Goal: Task Accomplishment & Management: Use online tool/utility

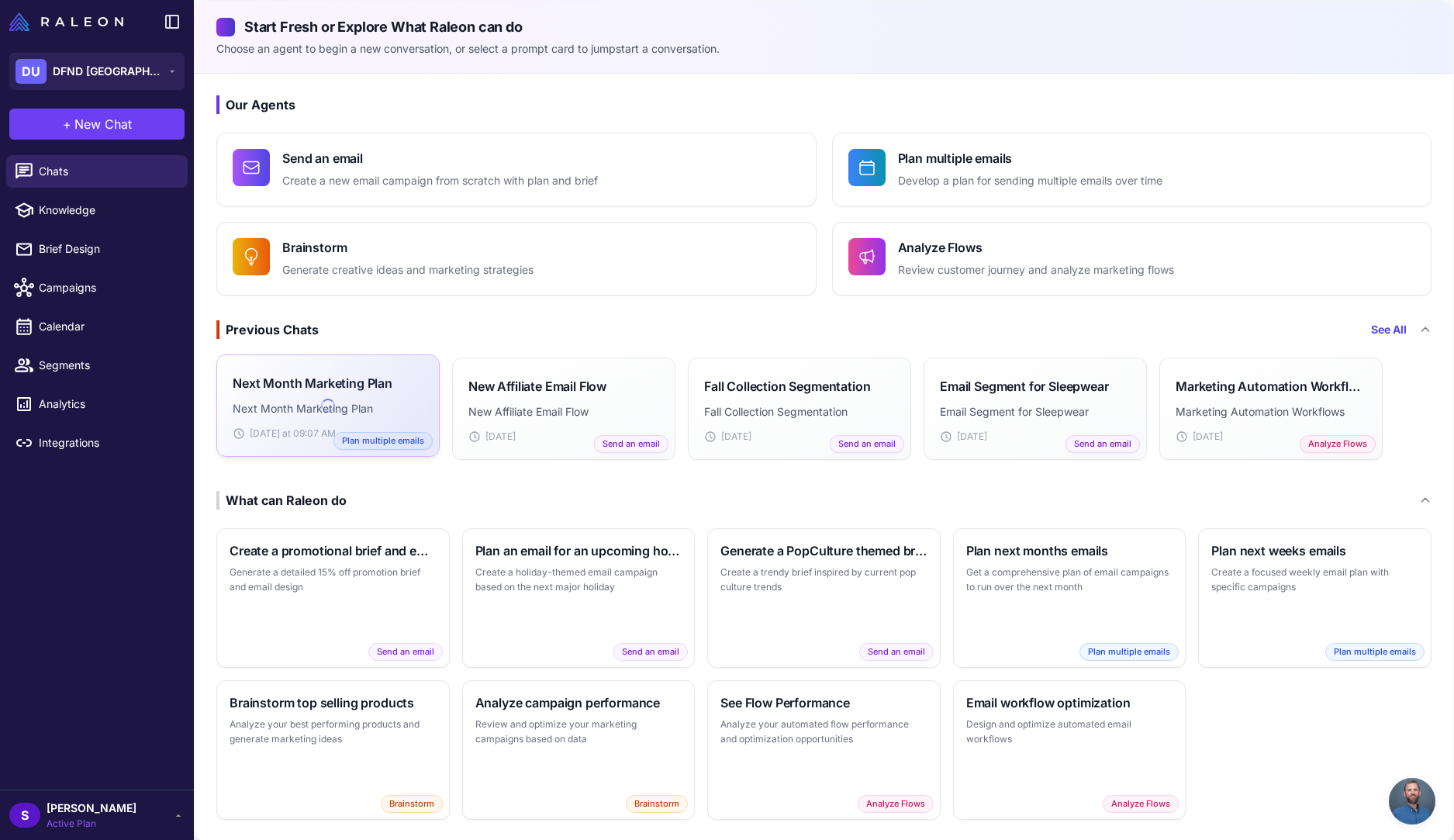
click at [302, 392] on div "Next Month Marketing Plan Next Month Marketing Plan [DATE] at 09:07 AM Plan mul…" at bounding box center [328, 405] width 191 height 70
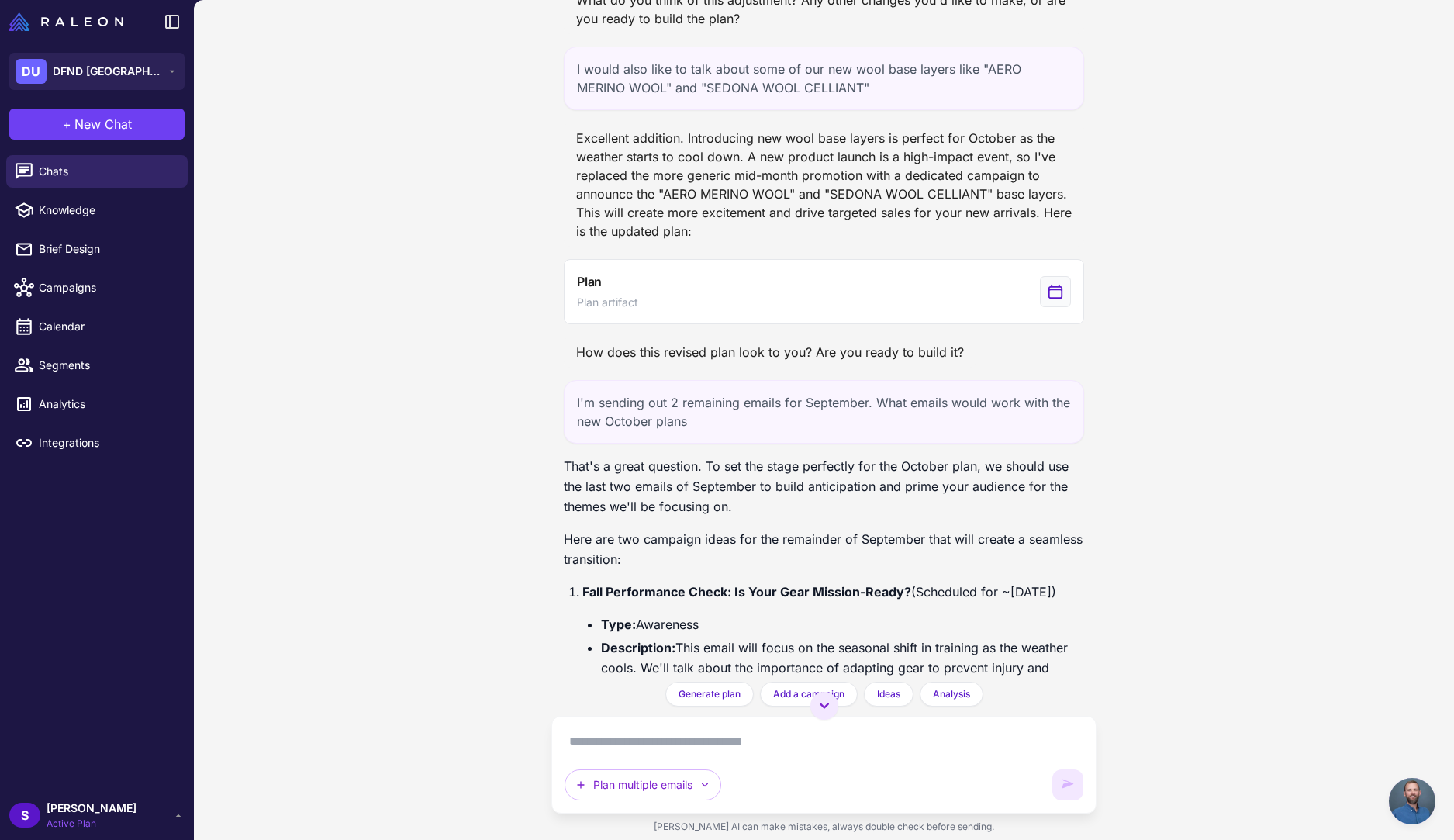
scroll to position [1861, 0]
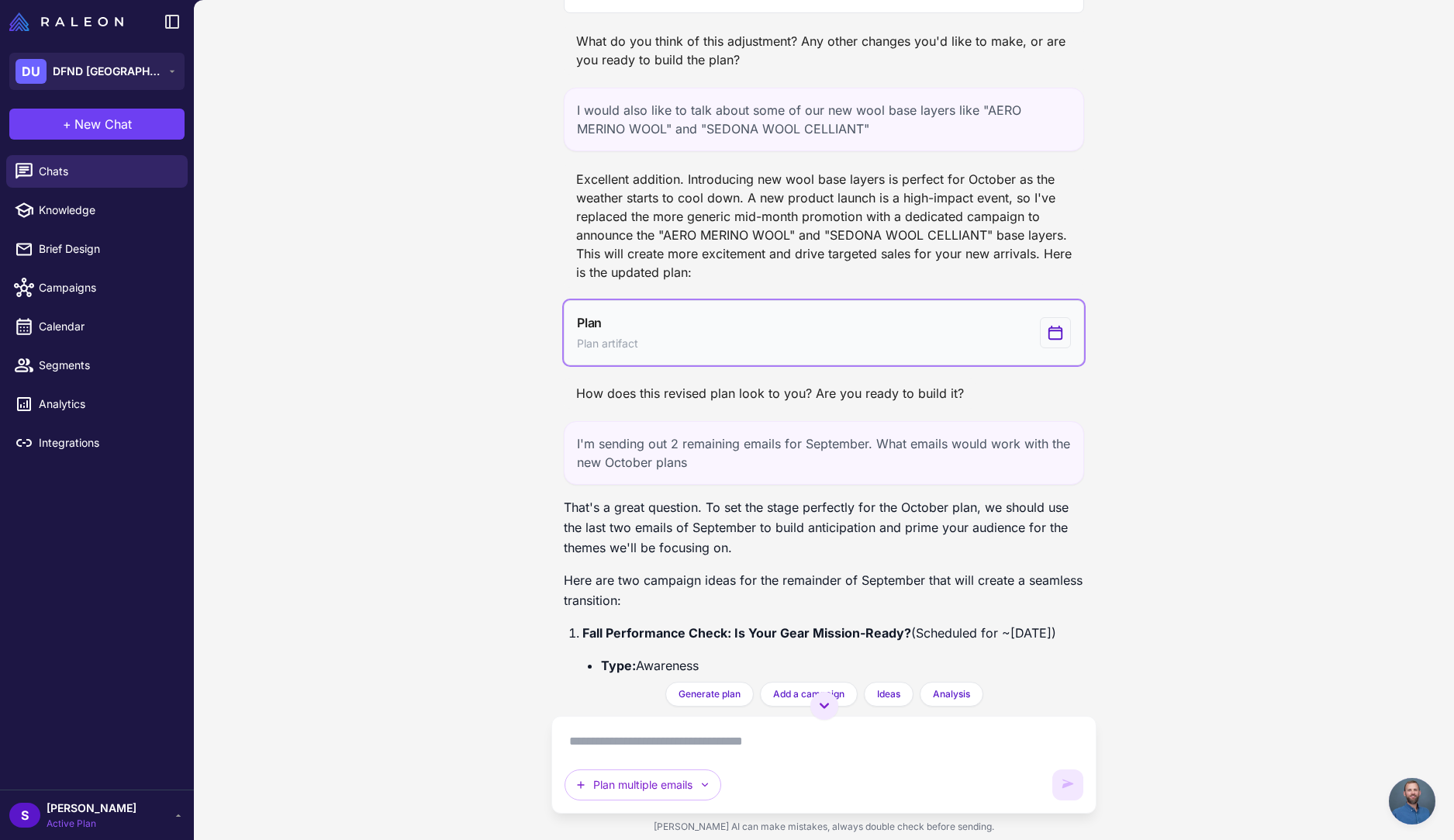
click at [707, 350] on button "Plan Plan artifact" at bounding box center [824, 333] width 520 height 66
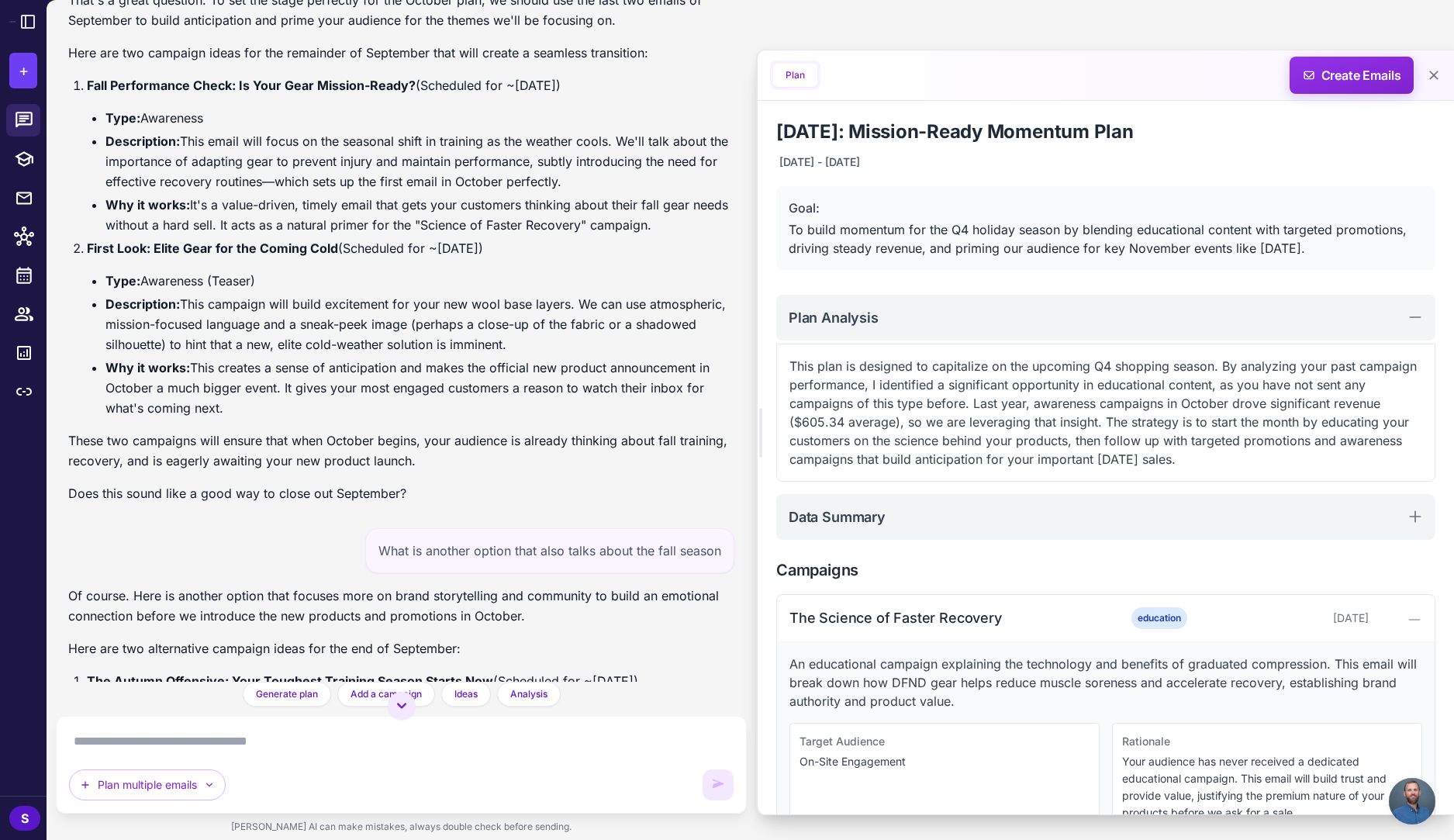
scroll to position [2098, 0]
